Goal: Download file/media

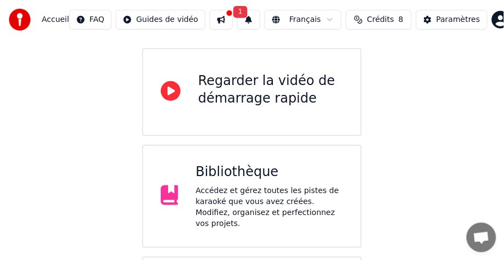
click at [247, 186] on div "Accédez et gérez toutes les pistes de karaoké que vous avez créées. Modifiez, o…" at bounding box center [270, 208] width 148 height 44
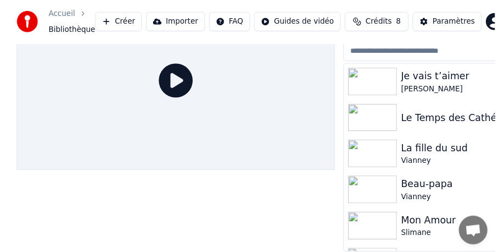
scroll to position [63, 0]
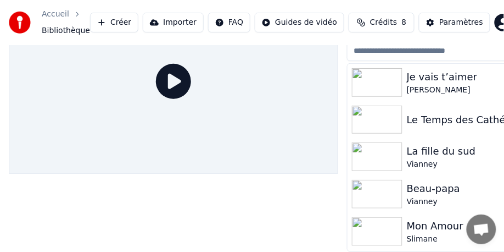
click at [440, 74] on div "Je vais t’aimer" at bounding box center [492, 76] width 171 height 15
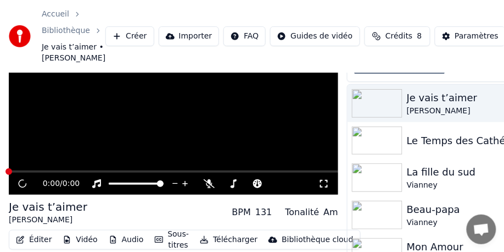
scroll to position [91, 0]
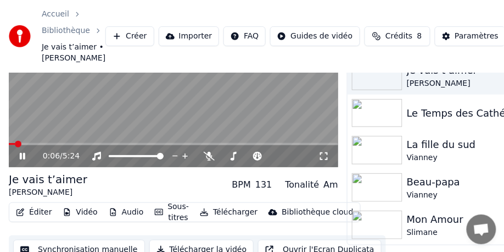
click at [24, 156] on icon at bounding box center [22, 156] width 5 height 7
click at [16, 140] on video at bounding box center [174, 75] width 330 height 186
drag, startPoint x: 16, startPoint y: 140, endPoint x: 3, endPoint y: 140, distance: 13.2
click at [2, 140] on div "0:06 / 5:24 Je vais t’aimer Michel Sardou BPM 131 Tonalité Am Éditer Vidéo Audi…" at bounding box center [252, 123] width 504 height 282
click at [21, 152] on icon at bounding box center [30, 156] width 25 height 9
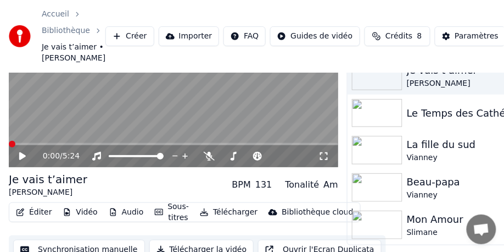
click at [9, 142] on span at bounding box center [12, 144] width 7 height 7
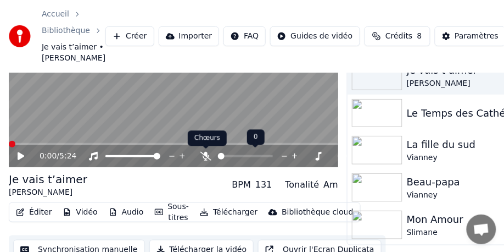
click at [205, 154] on icon at bounding box center [206, 156] width 11 height 9
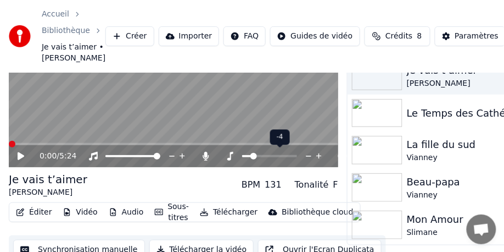
click at [252, 155] on span at bounding box center [254, 156] width 7 height 7
click at [230, 213] on button "Télécharger" at bounding box center [229, 211] width 66 height 15
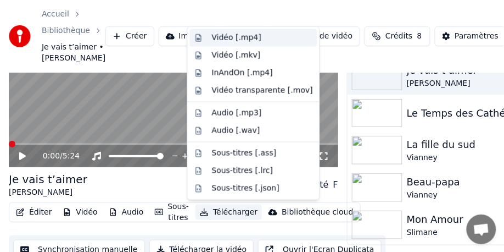
click at [237, 38] on div "Vidéo [.mp4]" at bounding box center [236, 37] width 49 height 11
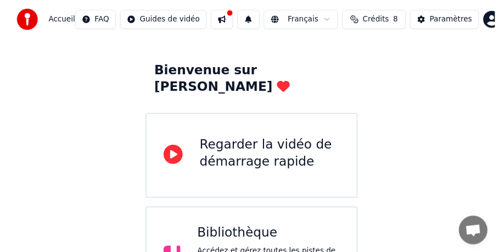
scroll to position [55, 0]
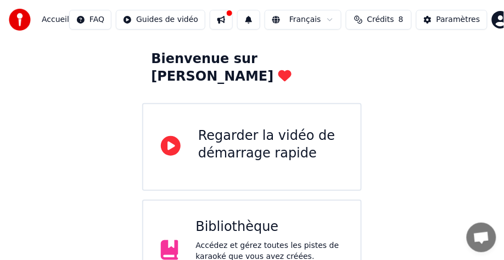
click at [290, 219] on div "Bibliothèque" at bounding box center [270, 228] width 148 height 18
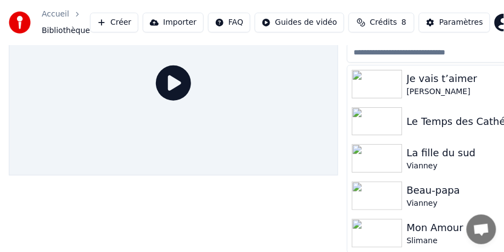
click at [418, 88] on div "[PERSON_NAME]" at bounding box center [492, 91] width 171 height 11
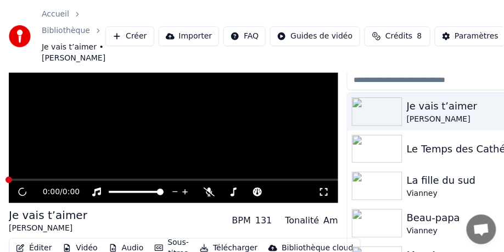
scroll to position [82, 0]
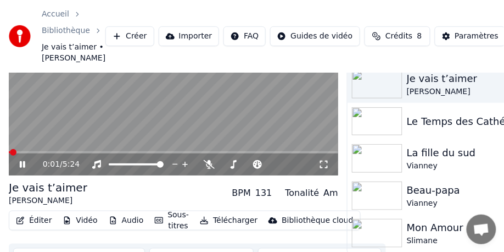
click at [20, 164] on icon at bounding box center [22, 164] width 5 height 7
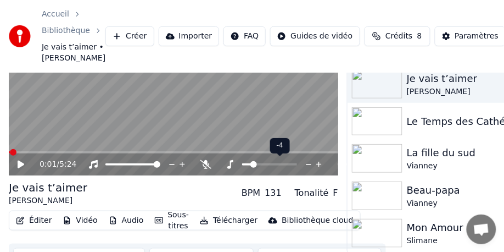
click at [251, 165] on span at bounding box center [254, 164] width 7 height 7
click at [21, 163] on icon at bounding box center [22, 164] width 7 height 8
click at [30, 152] on span at bounding box center [174, 152] width 330 height 2
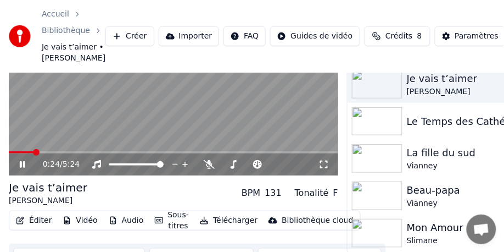
click at [70, 152] on span at bounding box center [174, 152] width 330 height 2
click at [98, 152] on span at bounding box center [174, 152] width 330 height 2
click at [24, 165] on icon at bounding box center [22, 164] width 5 height 7
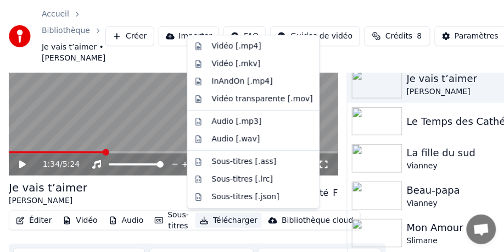
click at [220, 219] on button "Télécharger" at bounding box center [229, 220] width 66 height 15
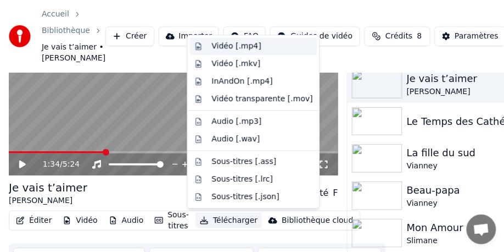
click at [238, 48] on div "Vidéo [.mp4]" at bounding box center [236, 46] width 49 height 11
